Goal: Information Seeking & Learning: Find specific fact

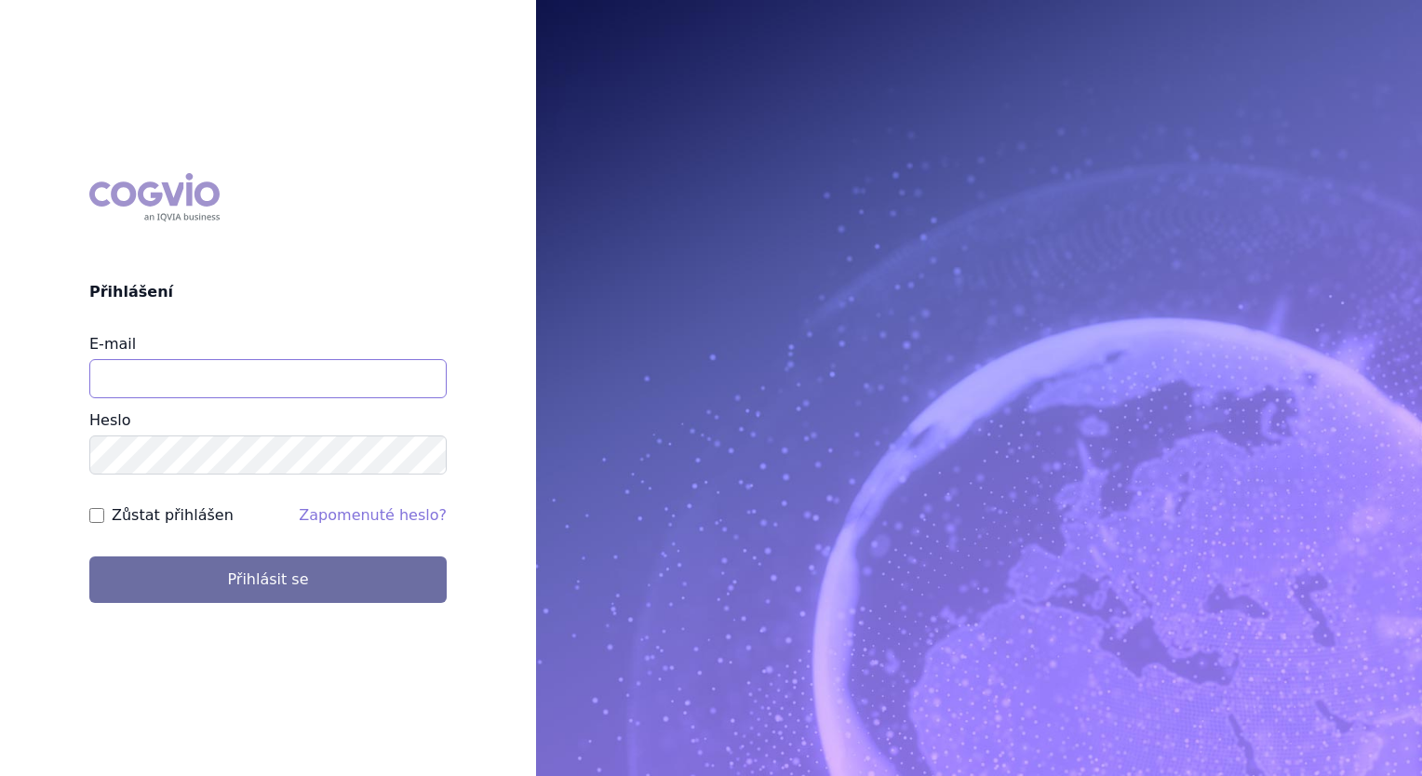
click at [184, 386] on input "E-mail" at bounding box center [267, 378] width 357 height 39
type input "[PERSON_NAME][EMAIL_ADDRESS][PERSON_NAME][PERSON_NAME][DOMAIN_NAME]"
click at [89, 556] on button "Přihlásit se" at bounding box center [267, 579] width 357 height 47
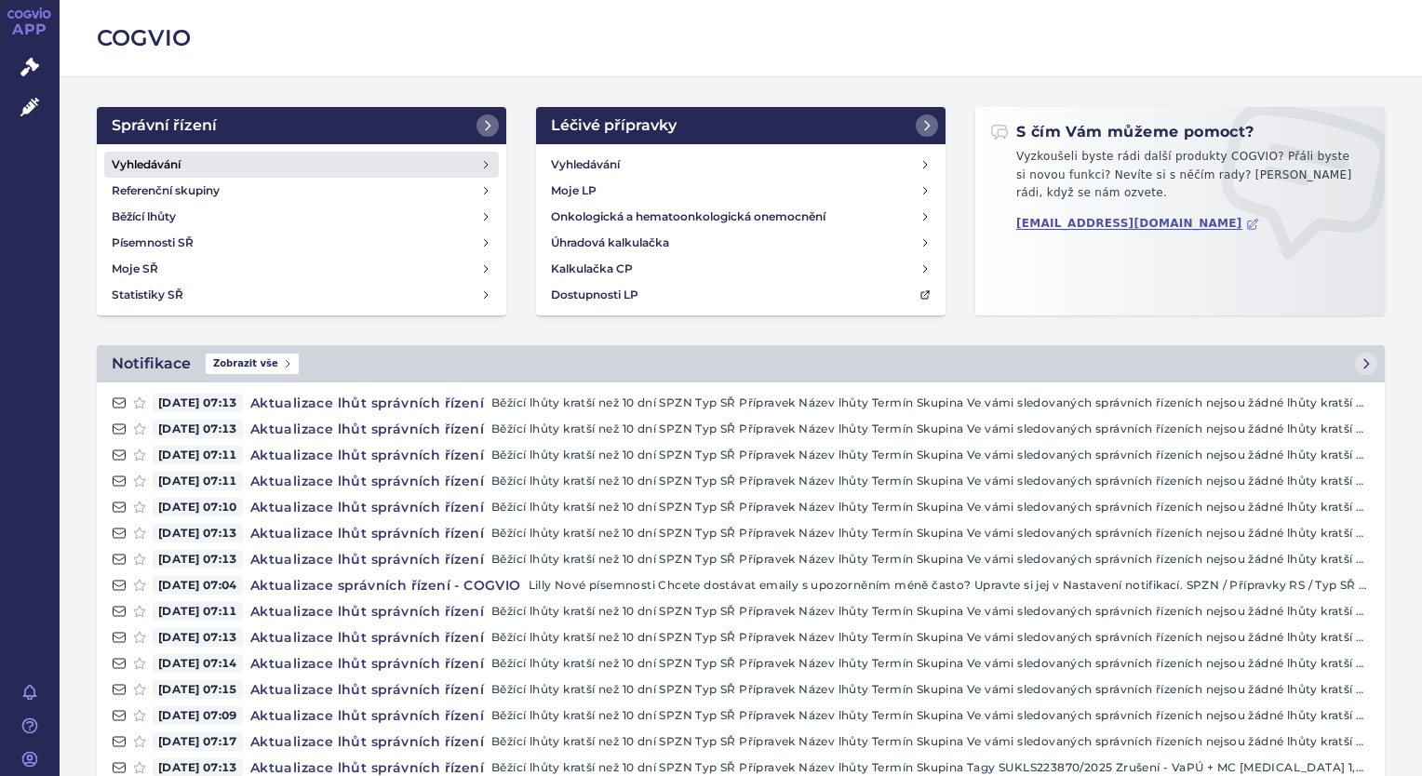
click at [175, 152] on link "Vyhledávání" at bounding box center [301, 165] width 395 height 26
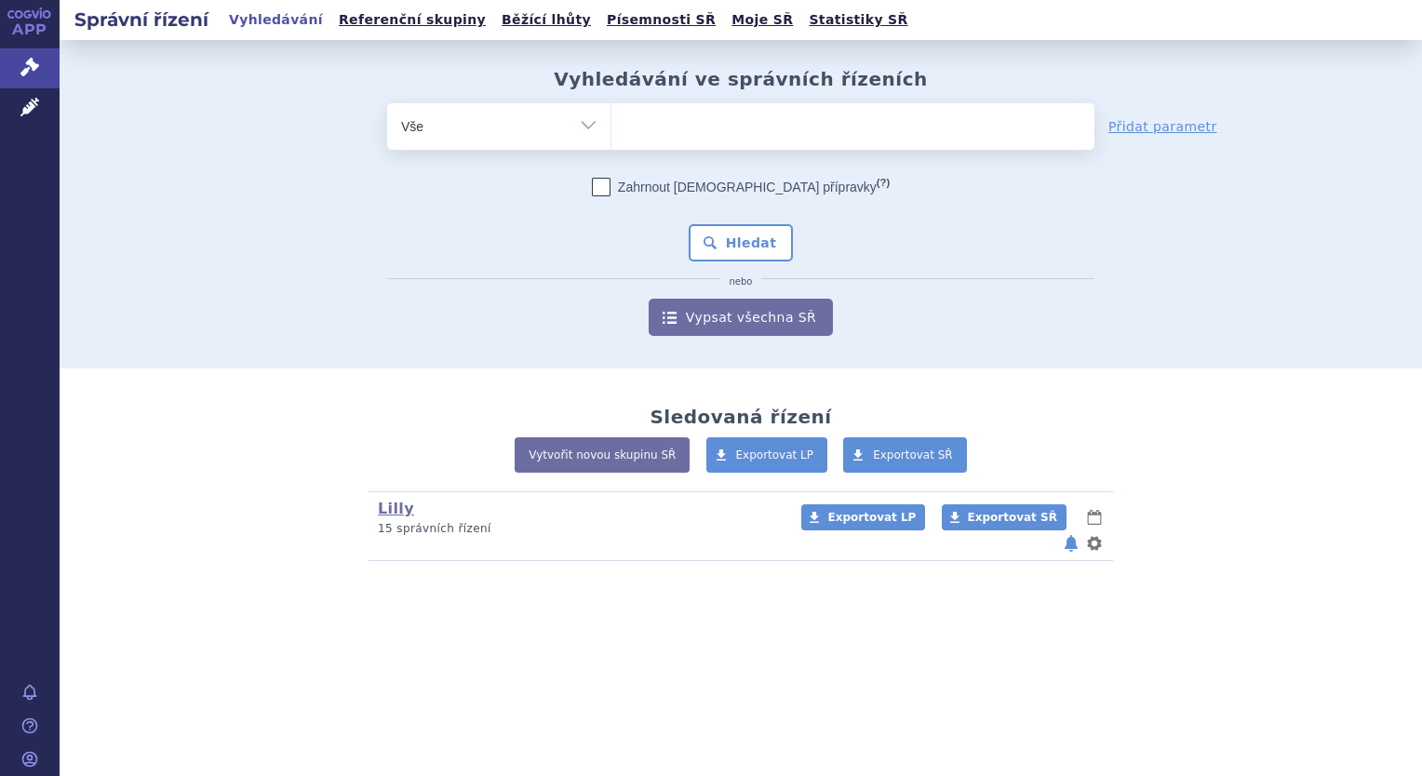
click at [676, 124] on ul at bounding box center [852, 122] width 483 height 39
click at [611, 124] on select at bounding box center [610, 125] width 1 height 47
paste input "SUKLS117590/2022"
type input "SUKLS117590/2022"
select select "SUKLS117590/2022"
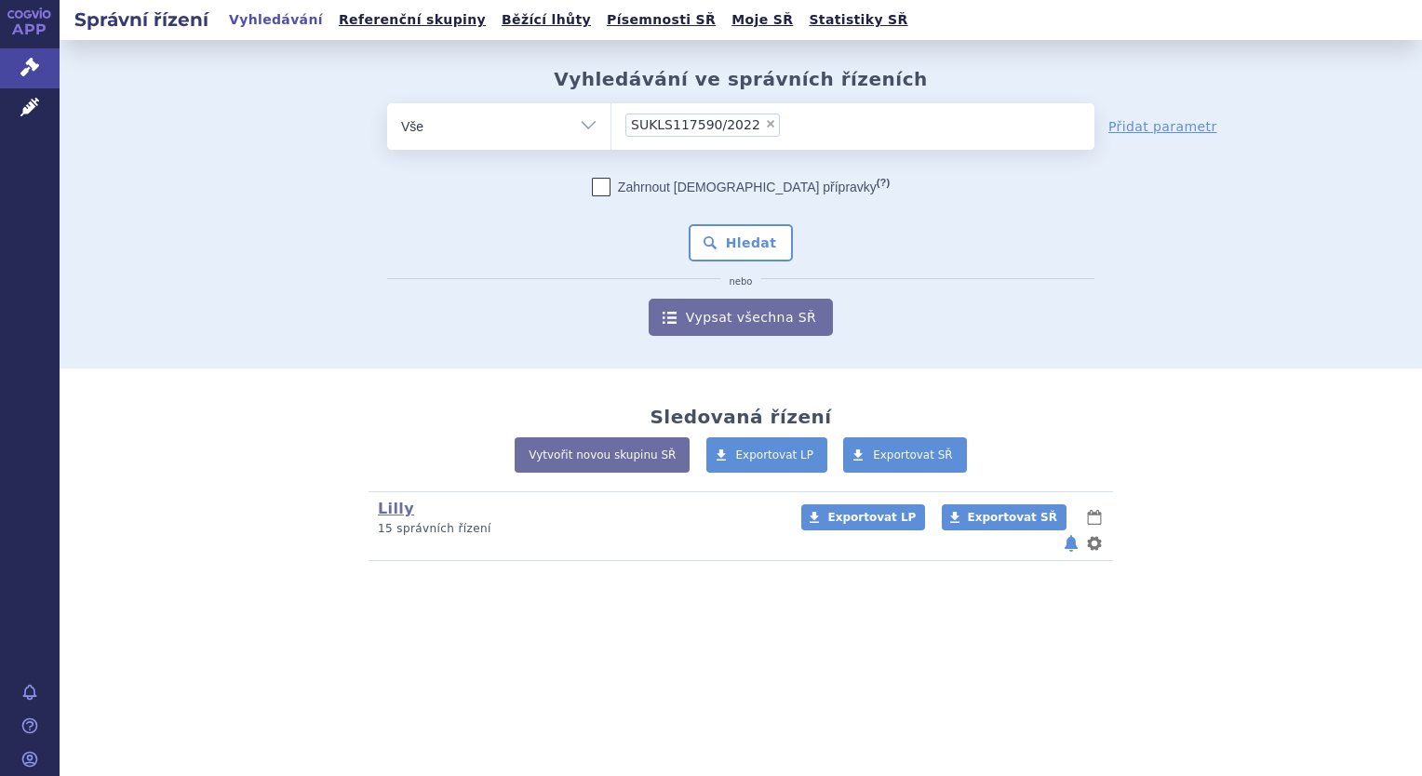
click at [689, 224] on button "Hledat" at bounding box center [741, 242] width 105 height 37
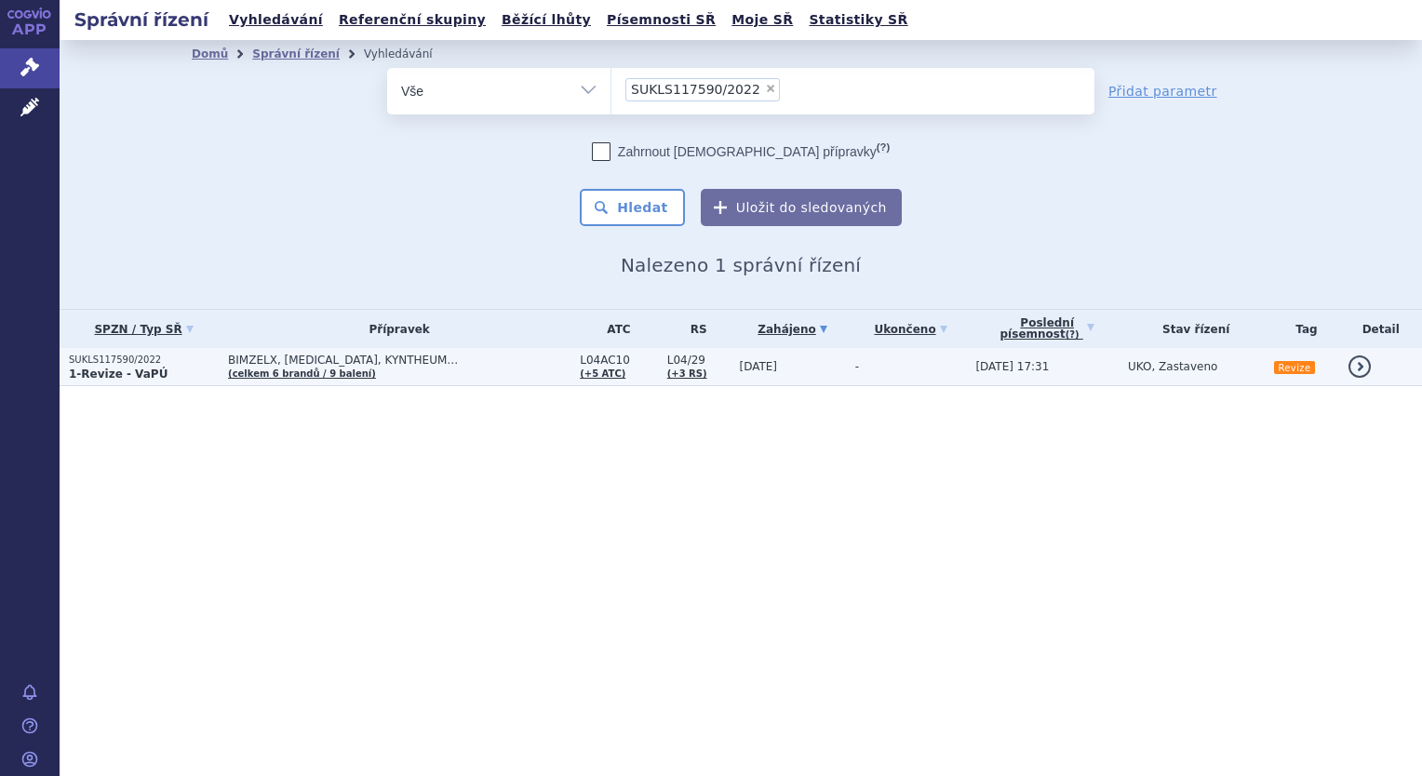
click at [465, 375] on td "BIMZELX, COSENTYX, KYNTHEUM… (celkem 6 brandů / 9 balení)" at bounding box center [395, 367] width 352 height 38
